Goal: Task Accomplishment & Management: Complete application form

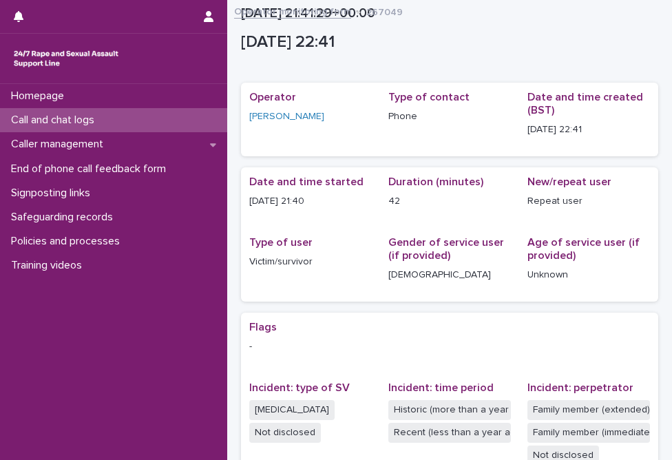
scroll to position [332, 0]
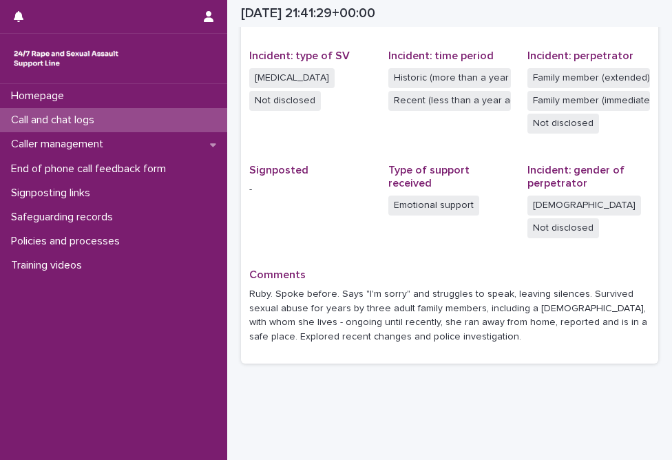
click at [128, 111] on div "Call and chat logs" at bounding box center [113, 120] width 227 height 24
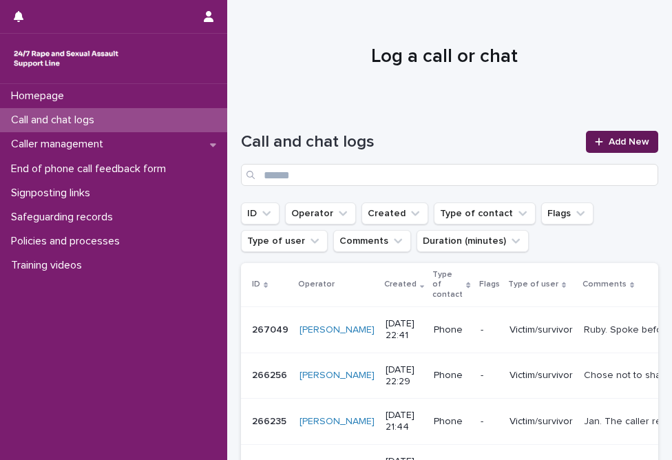
click at [595, 142] on icon at bounding box center [599, 142] width 8 height 8
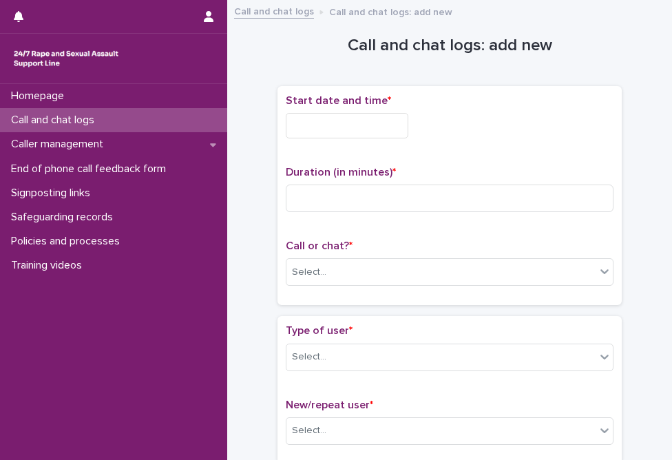
click at [347, 127] on input "text" at bounding box center [347, 125] width 123 height 25
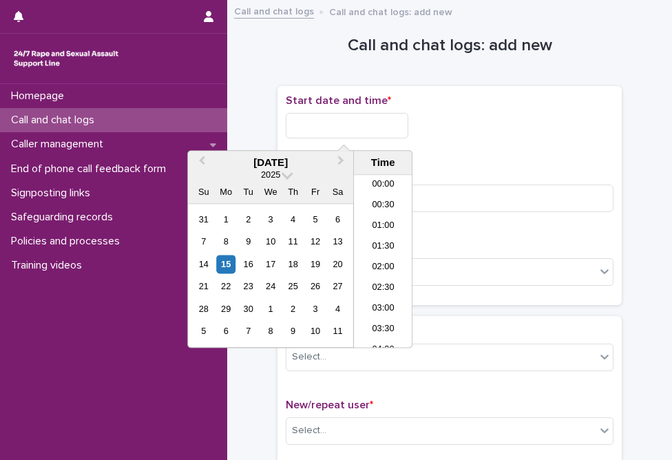
scroll to position [818, 0]
click at [381, 289] on li "22:30" at bounding box center [383, 296] width 58 height 21
click at [383, 120] on input "**********" at bounding box center [347, 125] width 123 height 25
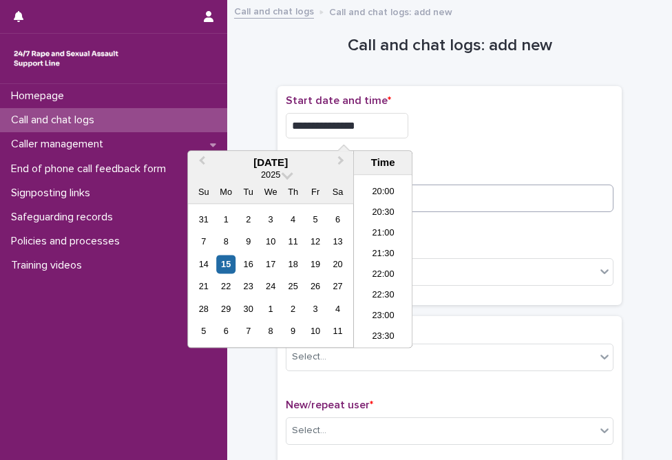
type input "**********"
click at [526, 195] on input at bounding box center [450, 198] width 328 height 28
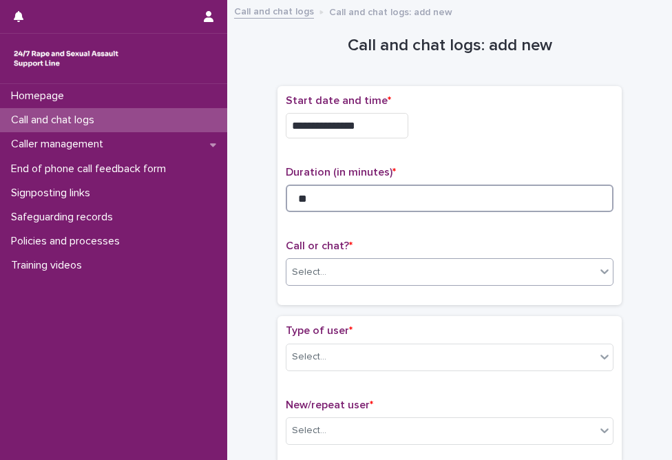
type input "**"
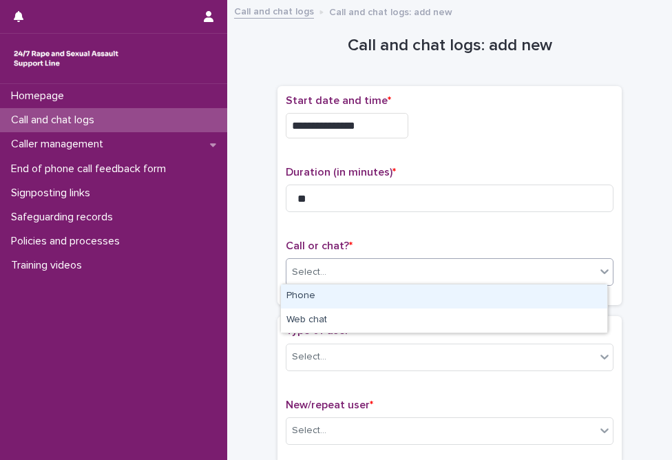
click at [447, 275] on div "Select..." at bounding box center [440, 272] width 309 height 23
click at [429, 288] on div "Phone" at bounding box center [444, 296] width 326 height 24
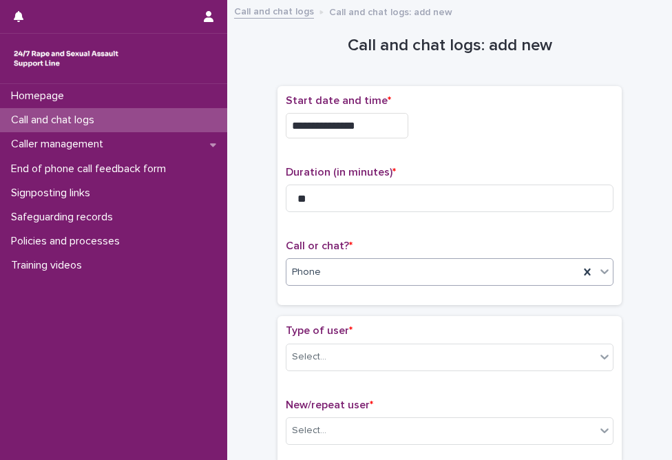
scroll to position [69, 0]
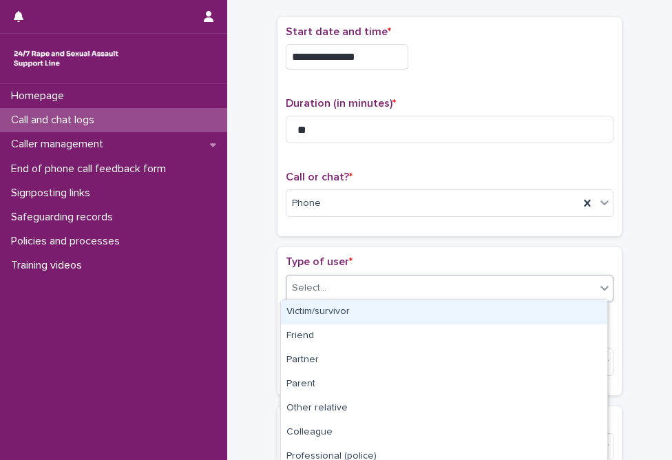
click at [410, 287] on div "Select..." at bounding box center [440, 288] width 309 height 23
click at [410, 315] on div "Victim/survivor" at bounding box center [444, 312] width 326 height 24
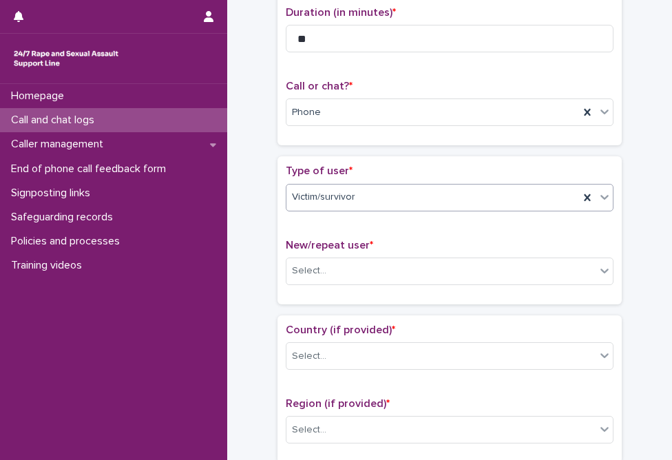
scroll to position [138, 0]
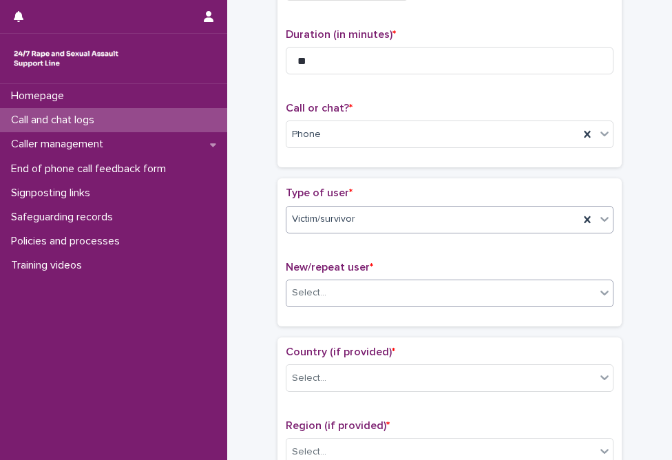
click at [396, 288] on div "Select..." at bounding box center [440, 292] width 309 height 23
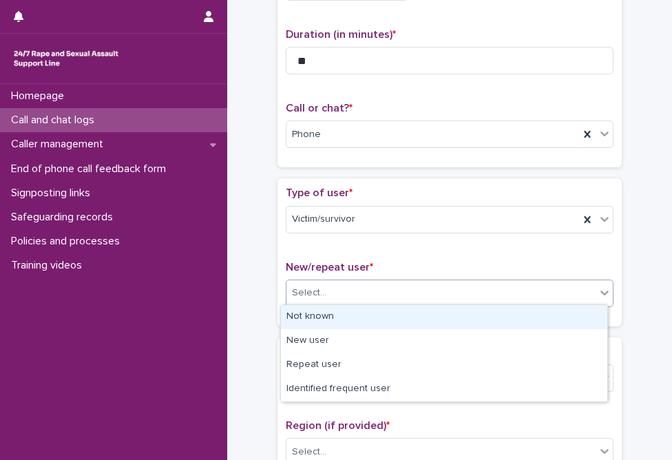
click at [389, 323] on div "Not known" at bounding box center [444, 317] width 326 height 24
click at [341, 299] on div "Not known" at bounding box center [432, 292] width 292 height 23
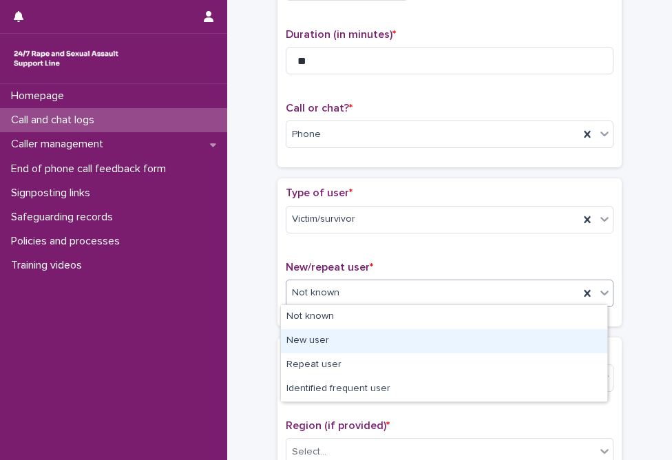
click at [330, 337] on div "New user" at bounding box center [444, 341] width 326 height 24
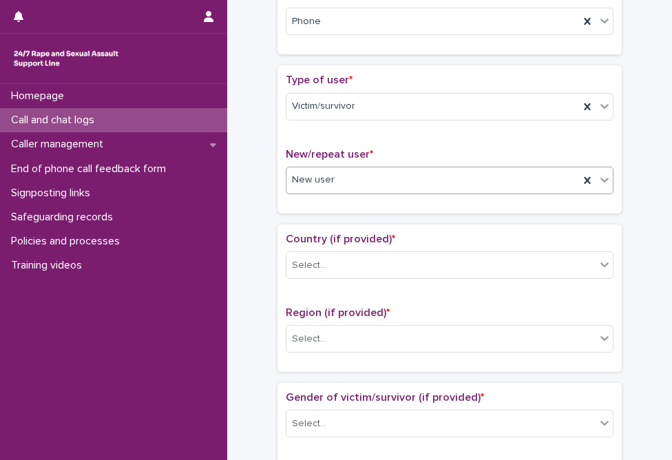
scroll to position [275, 0]
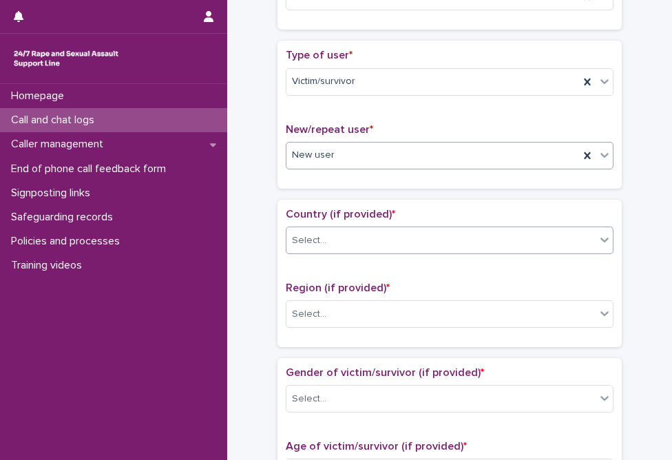
click at [330, 233] on div "Select..." at bounding box center [440, 240] width 309 height 23
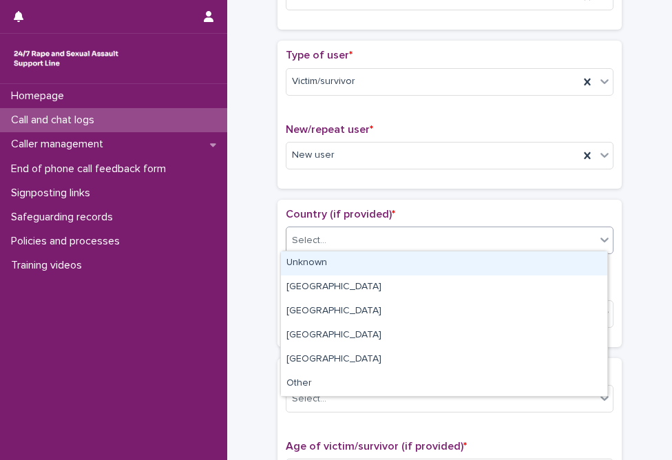
drag, startPoint x: 328, startPoint y: 266, endPoint x: 327, endPoint y: 281, distance: 15.8
click at [328, 266] on div "Unknown" at bounding box center [444, 263] width 326 height 24
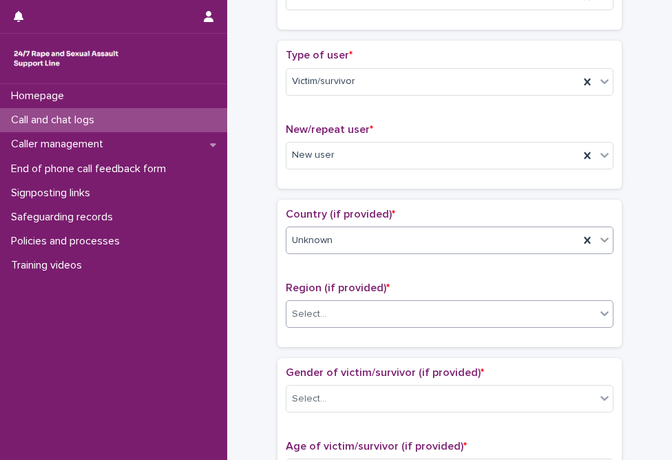
click at [332, 314] on div "Select..." at bounding box center [440, 314] width 309 height 23
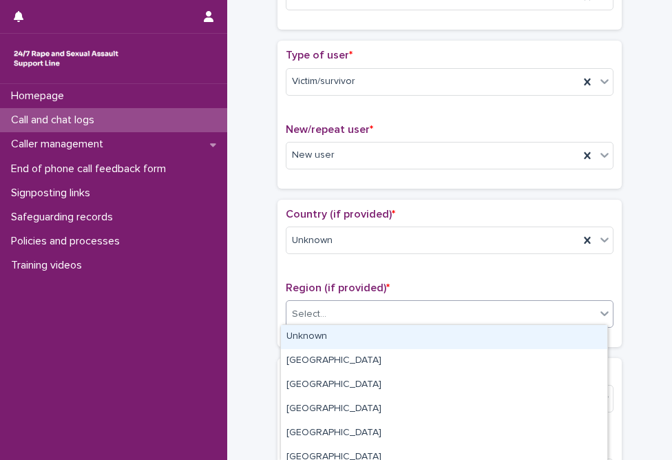
click at [327, 331] on div "Unknown" at bounding box center [444, 337] width 326 height 24
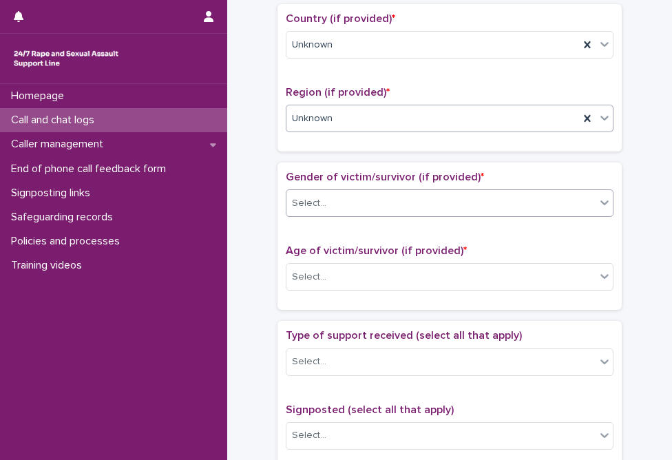
scroll to position [482, 0]
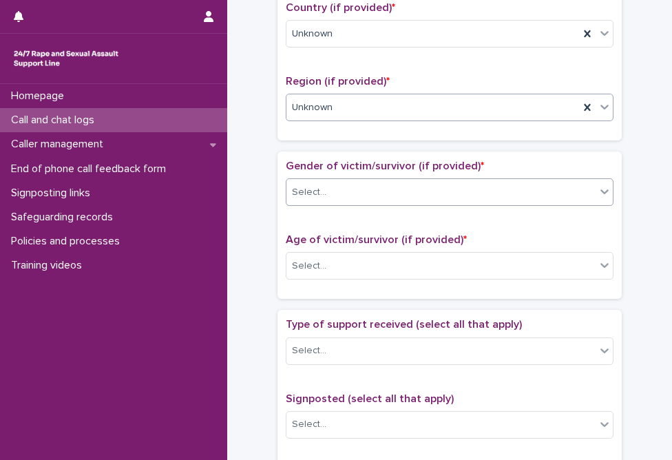
click at [355, 195] on div "Select..." at bounding box center [440, 192] width 309 height 23
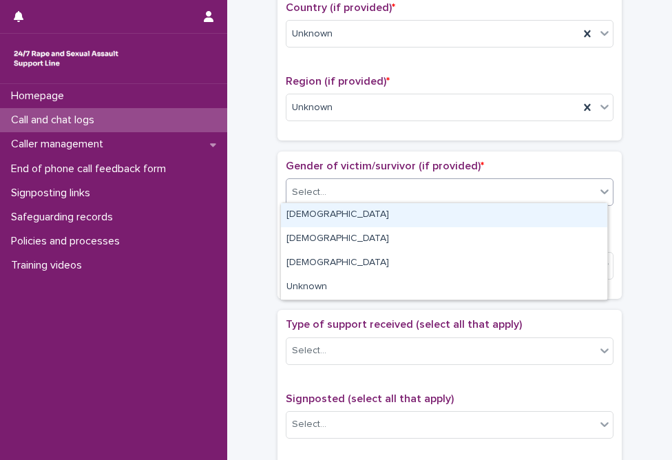
click at [347, 213] on div "[DEMOGRAPHIC_DATA]" at bounding box center [444, 215] width 326 height 24
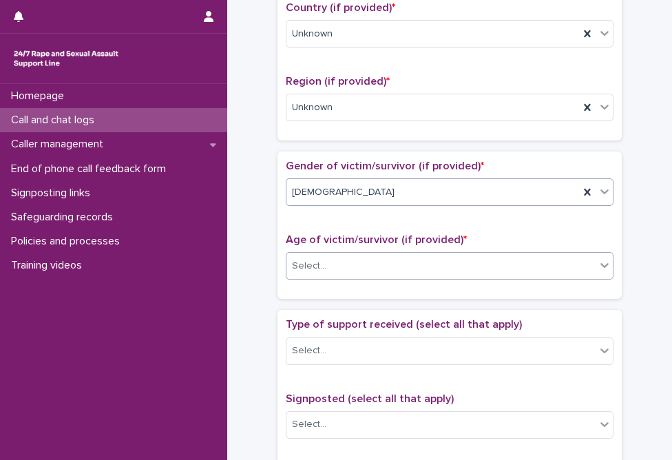
click at [328, 269] on div at bounding box center [328, 265] width 1 height 17
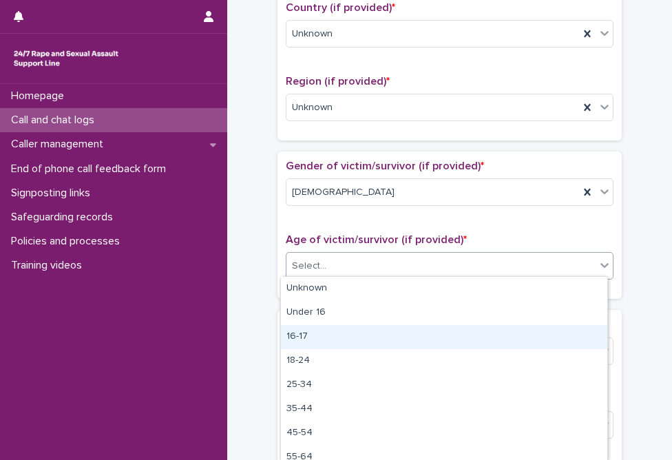
click at [321, 330] on div "16-17" at bounding box center [444, 337] width 326 height 24
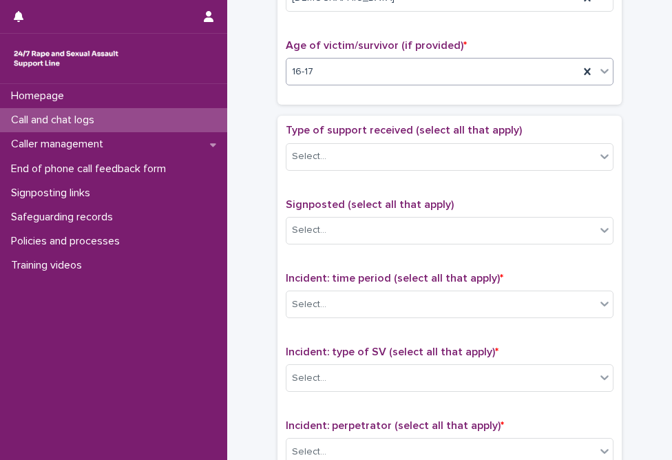
scroll to position [688, 0]
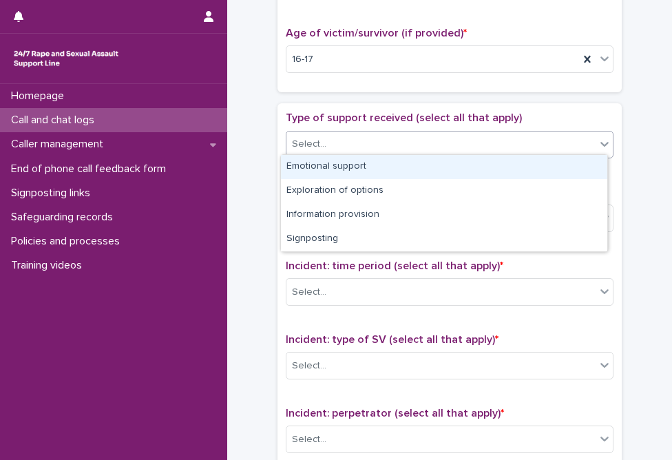
click at [360, 151] on div "Select..." at bounding box center [450, 145] width 328 height 28
click at [357, 163] on div "Emotional support" at bounding box center [444, 167] width 326 height 24
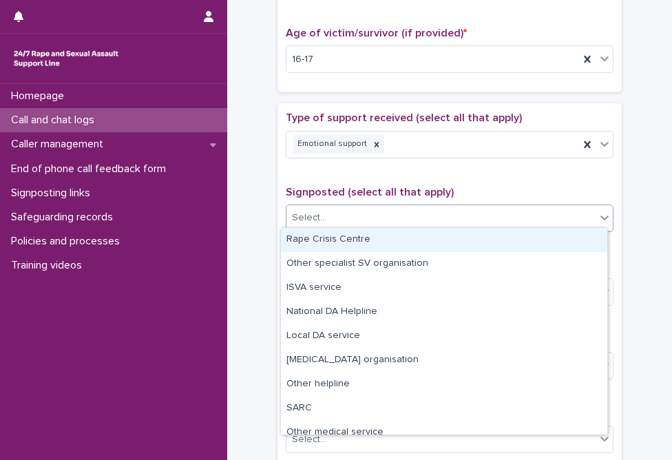
click at [361, 218] on div "Select..." at bounding box center [440, 217] width 309 height 23
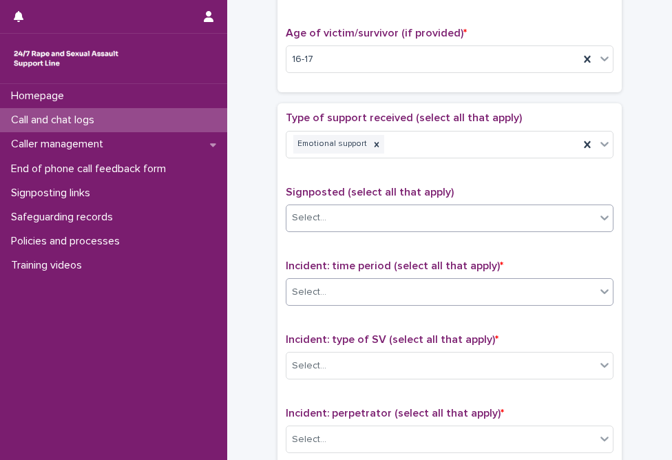
click at [345, 292] on div "Select..." at bounding box center [440, 292] width 309 height 23
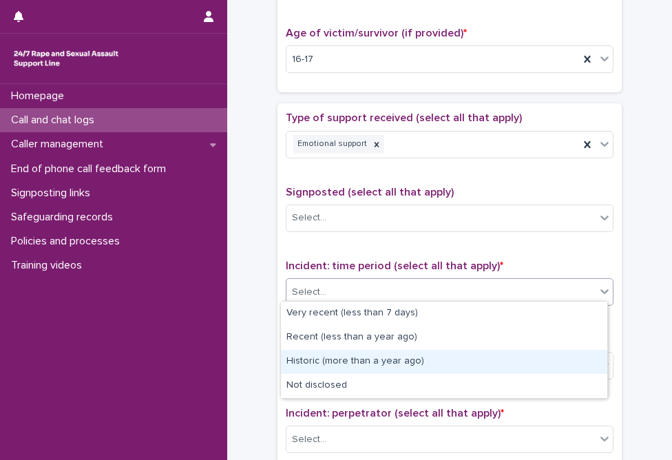
click at [337, 361] on div "Historic (more than a year ago)" at bounding box center [444, 362] width 326 height 24
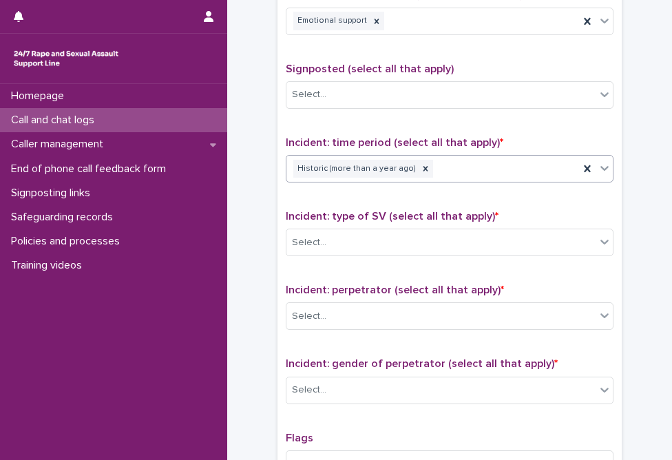
scroll to position [826, 0]
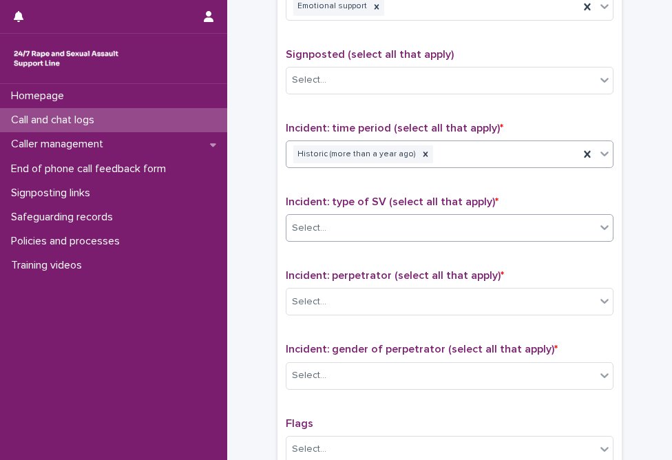
click at [377, 222] on div "Select..." at bounding box center [440, 228] width 309 height 23
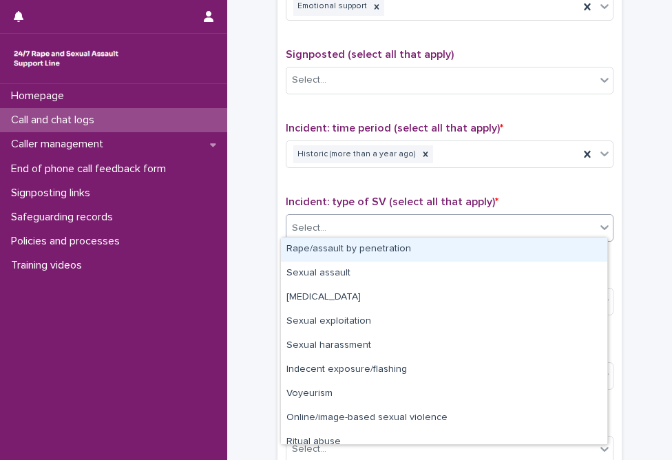
click at [369, 250] on div "Rape/assault by penetration" at bounding box center [444, 249] width 326 height 24
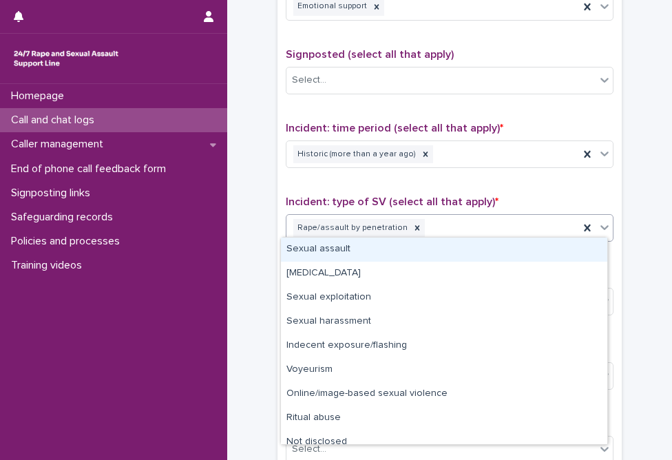
click at [458, 229] on div "Rape/assault by penetration" at bounding box center [432, 228] width 292 height 24
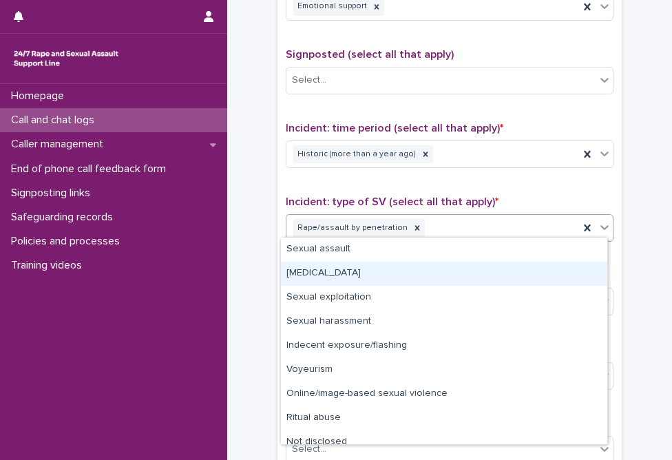
drag, startPoint x: 378, startPoint y: 290, endPoint x: 379, endPoint y: 275, distance: 14.5
click at [379, 275] on div "[MEDICAL_DATA]" at bounding box center [444, 274] width 326 height 24
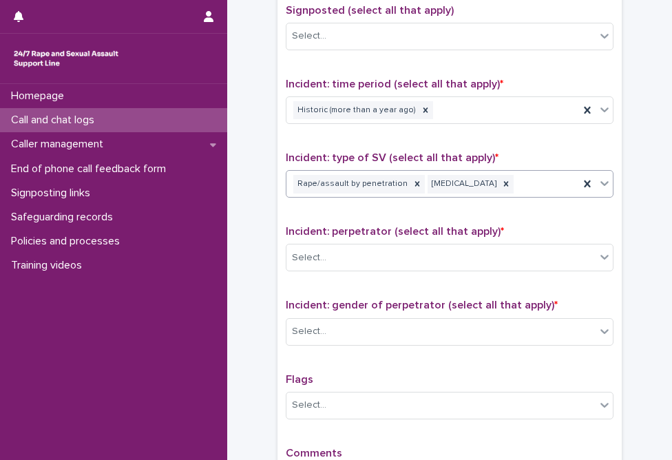
scroll to position [895, 0]
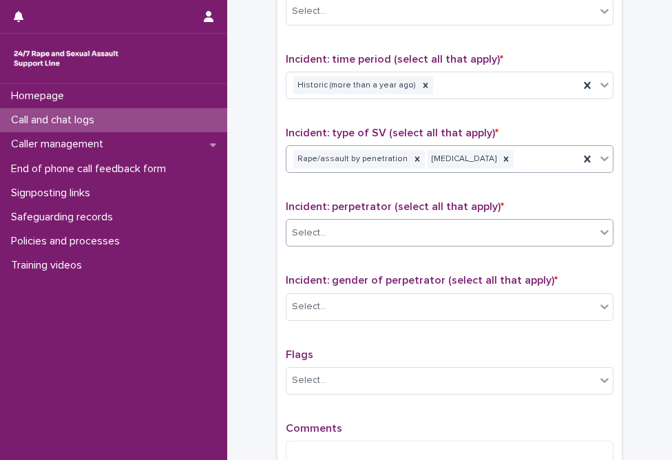
click at [394, 229] on div "Select..." at bounding box center [440, 233] width 309 height 23
click at [58, 359] on div "Homepage Call and chat logs Caller management End of phone call feedback form S…" at bounding box center [113, 272] width 227 height 376
